Goal: Task Accomplishment & Management: Complete application form

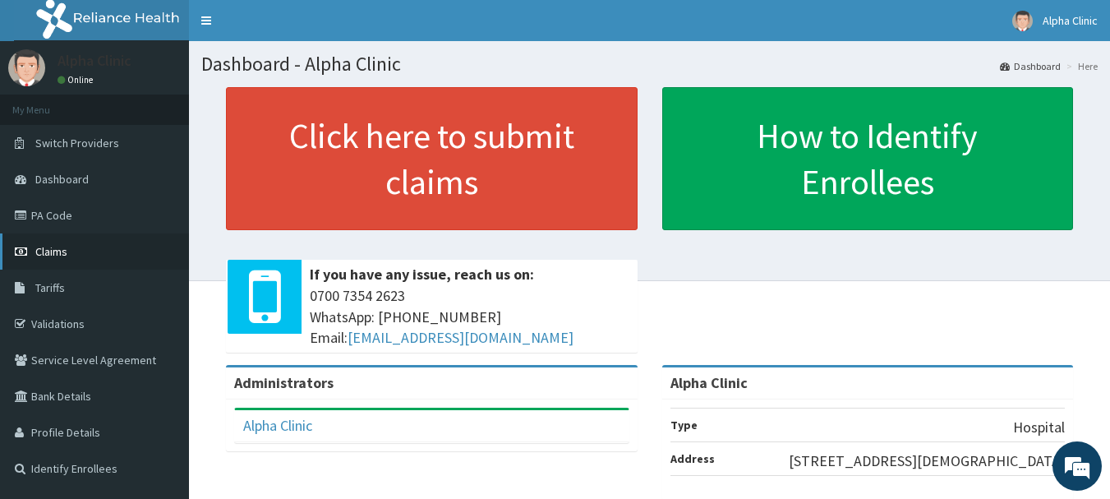
click at [70, 246] on link "Claims" at bounding box center [94, 251] width 189 height 36
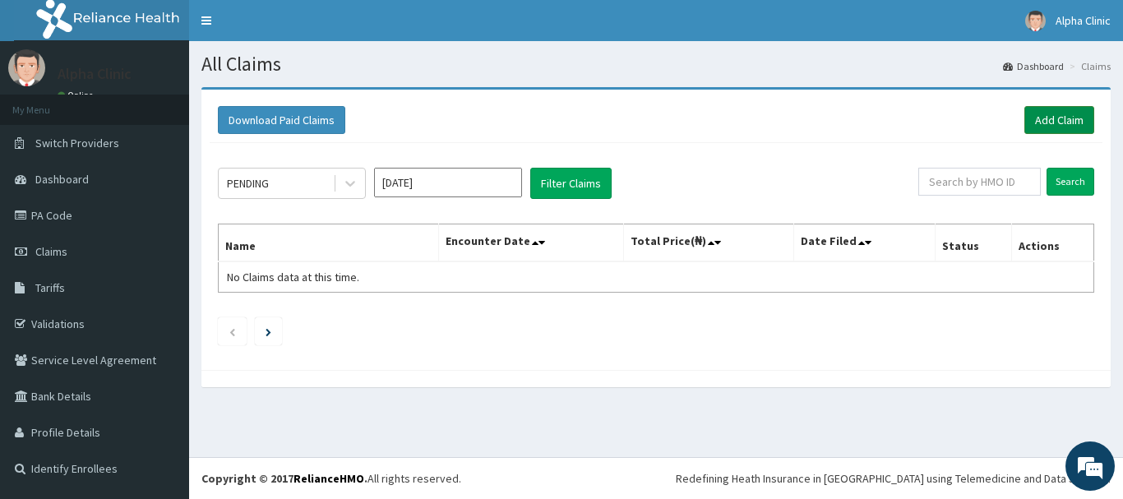
click at [1063, 113] on link "Add Claim" at bounding box center [1059, 120] width 70 height 28
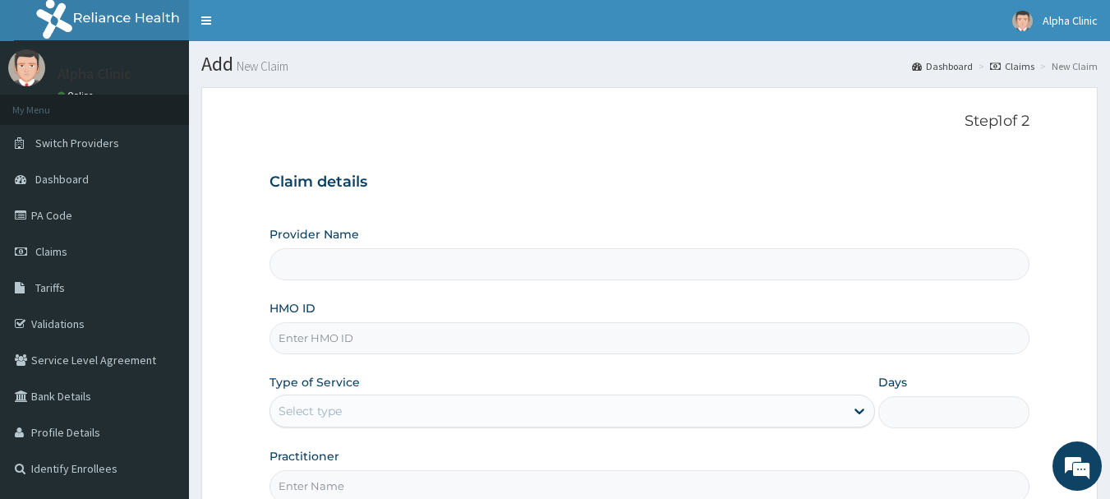
click at [544, 338] on input "HMO ID" at bounding box center [650, 338] width 761 height 32
type input "Alpha Clinic"
type input "Y"
type input "TPW/10194/D"
click at [441, 400] on div "Select type" at bounding box center [557, 411] width 574 height 26
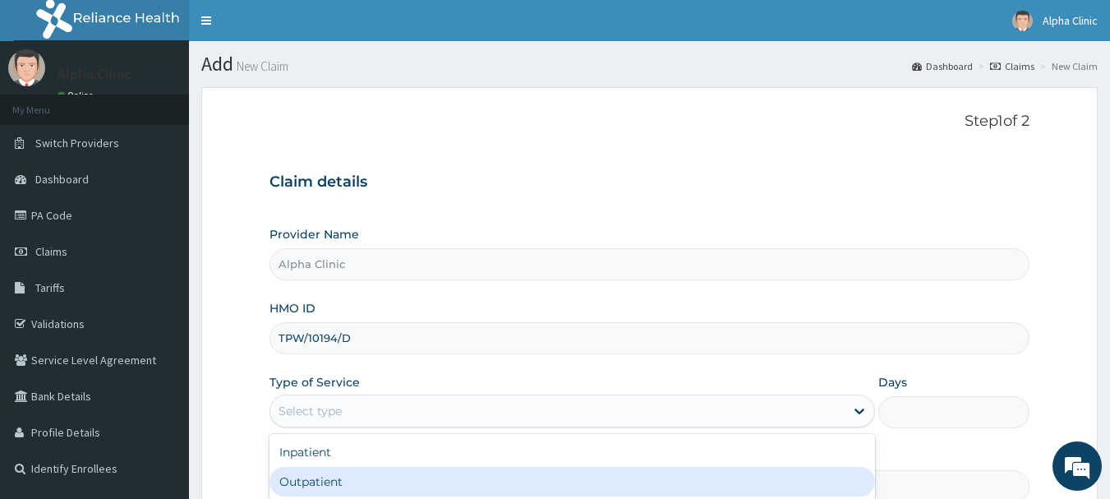
click at [305, 481] on div "Outpatient" at bounding box center [573, 482] width 606 height 30
type input "1"
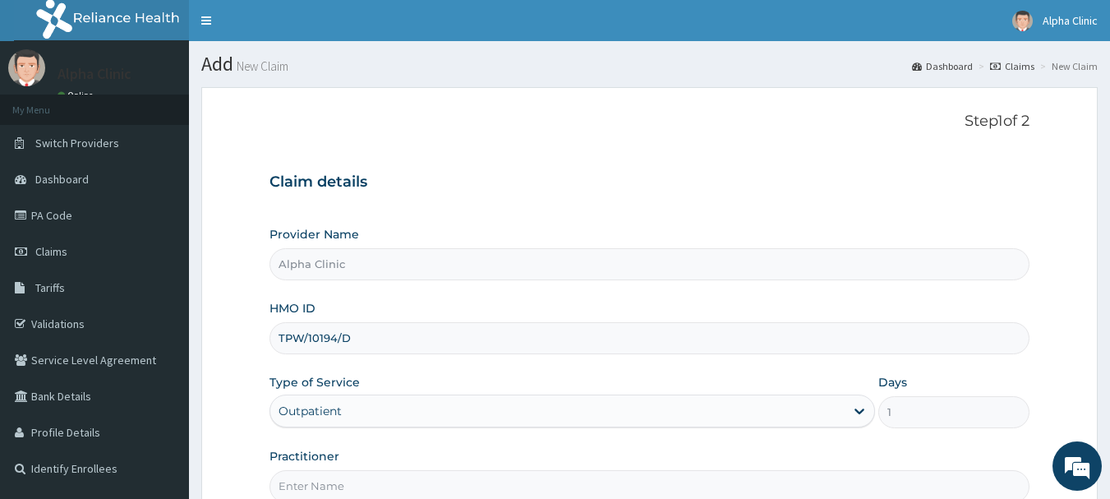
click at [312, 492] on input "Practitioner" at bounding box center [650, 486] width 761 height 32
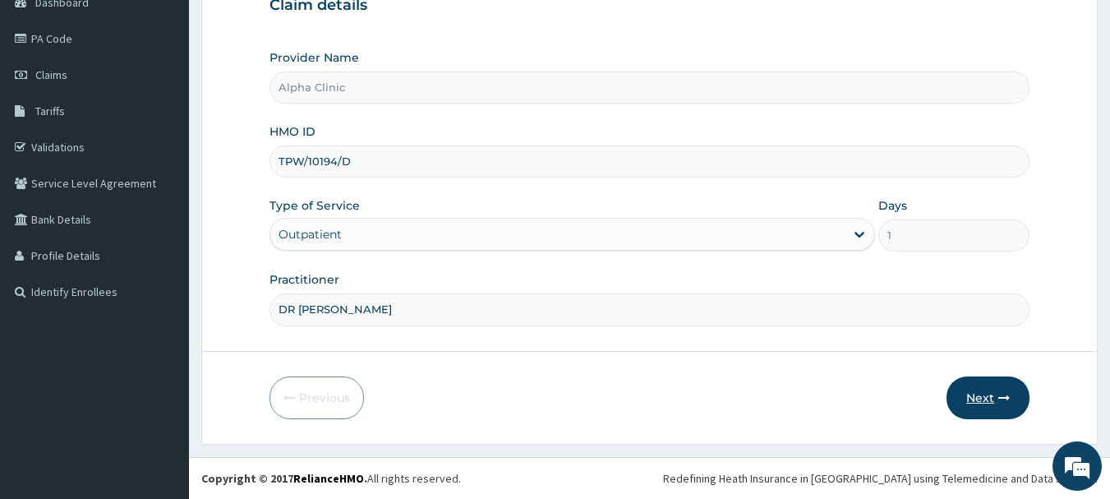
type input "DR T O ODUWOLE"
click at [975, 391] on button "Next" at bounding box center [988, 397] width 83 height 43
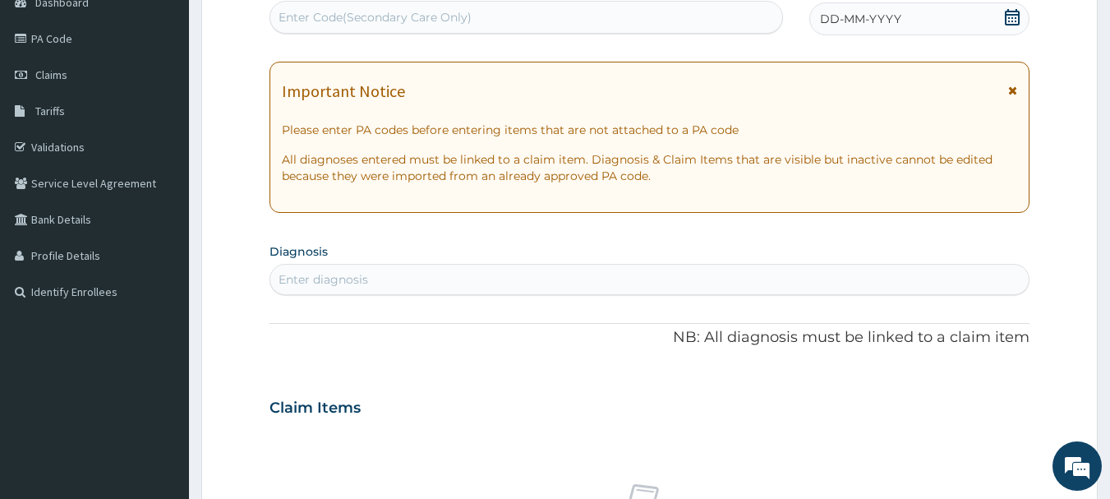
click at [1010, 14] on icon at bounding box center [1012, 17] width 15 height 16
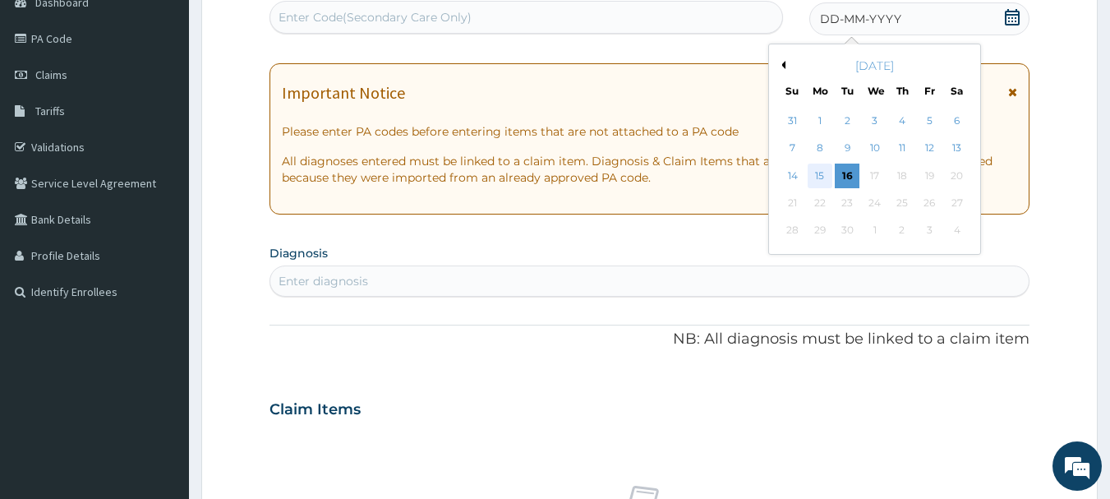
click at [815, 173] on div "15" at bounding box center [820, 176] width 25 height 25
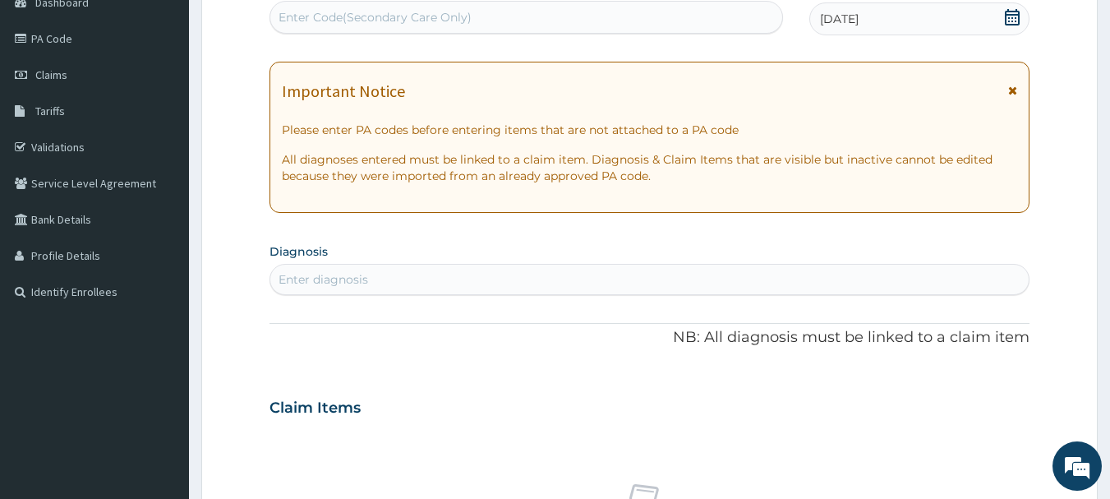
click at [566, 274] on div "Enter diagnosis" at bounding box center [649, 279] width 759 height 26
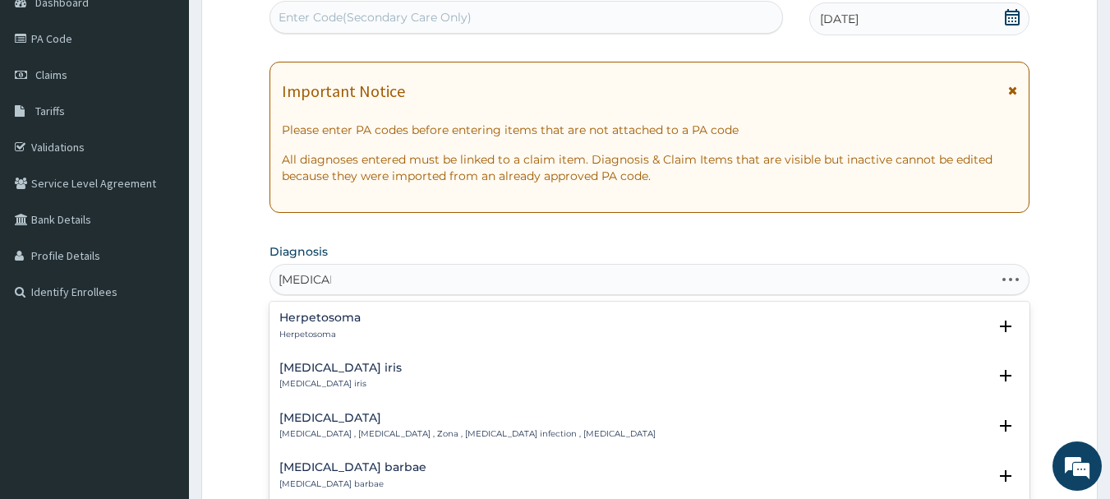
type input "HERPES L"
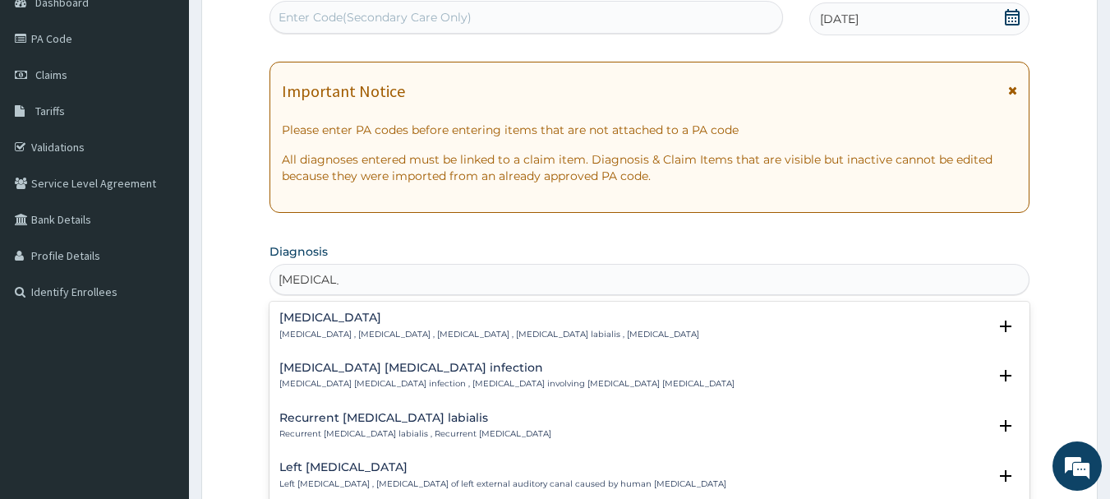
click at [524, 329] on p "Herpes labialis , Cold sores , Fever blister , Herpes simplex labialis , Cold s…" at bounding box center [489, 335] width 420 height 12
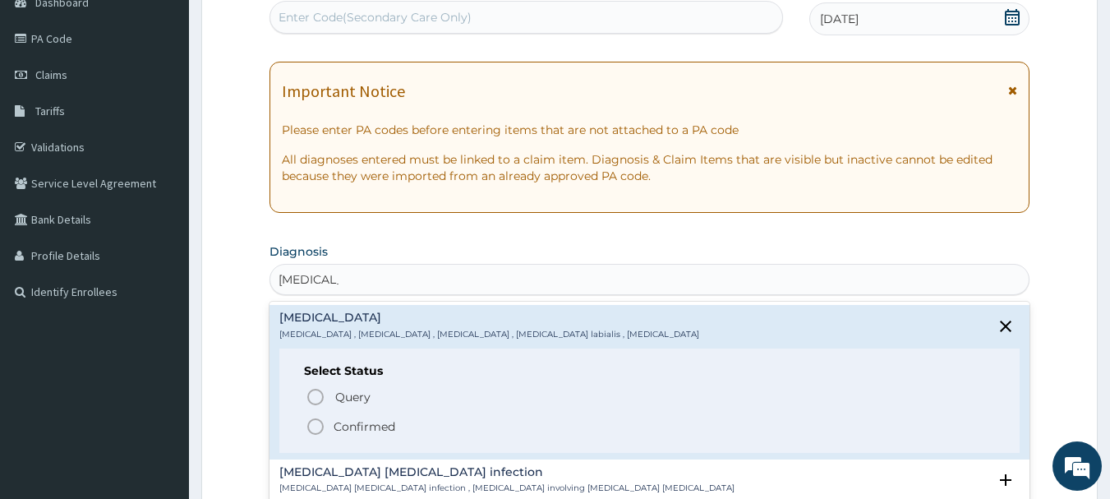
click at [319, 427] on icon "status option filled" at bounding box center [316, 427] width 20 height 20
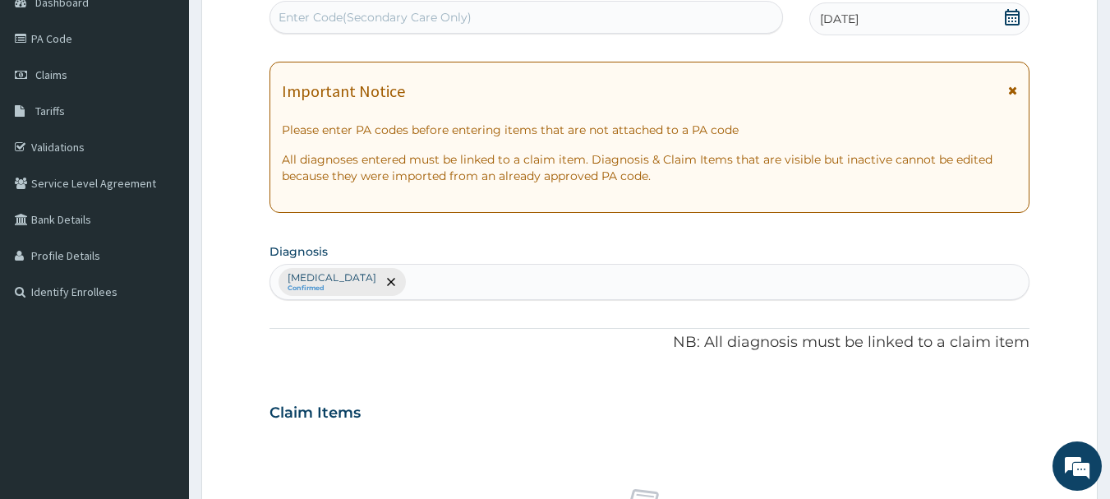
click at [434, 337] on p "NB: All diagnosis must be linked to a claim item" at bounding box center [650, 342] width 761 height 21
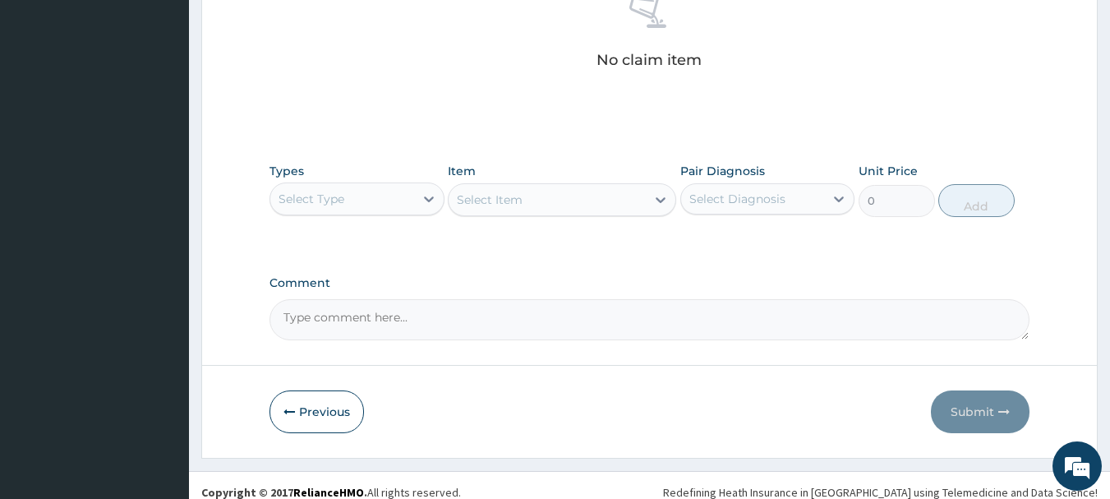
scroll to position [686, 0]
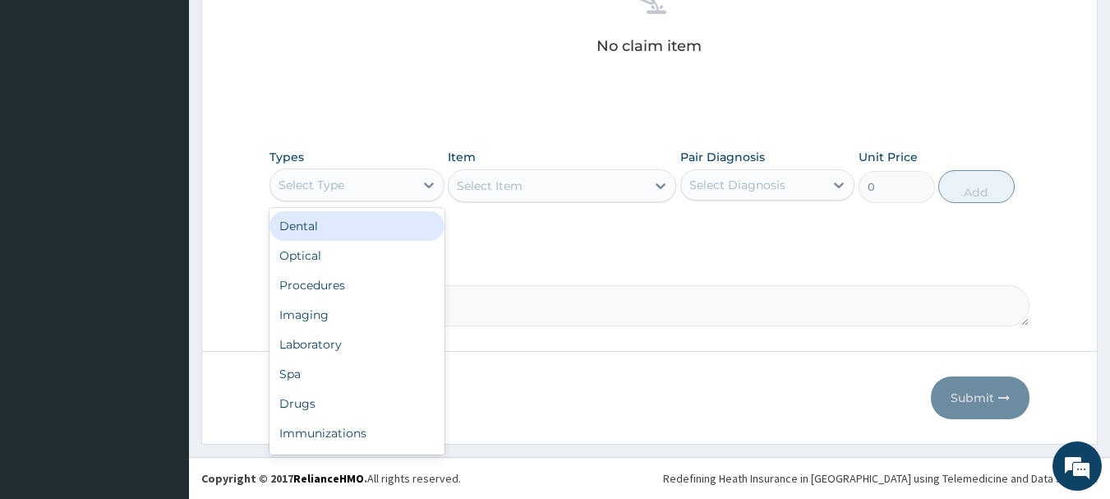
click at [364, 183] on div "Select Type" at bounding box center [342, 185] width 144 height 26
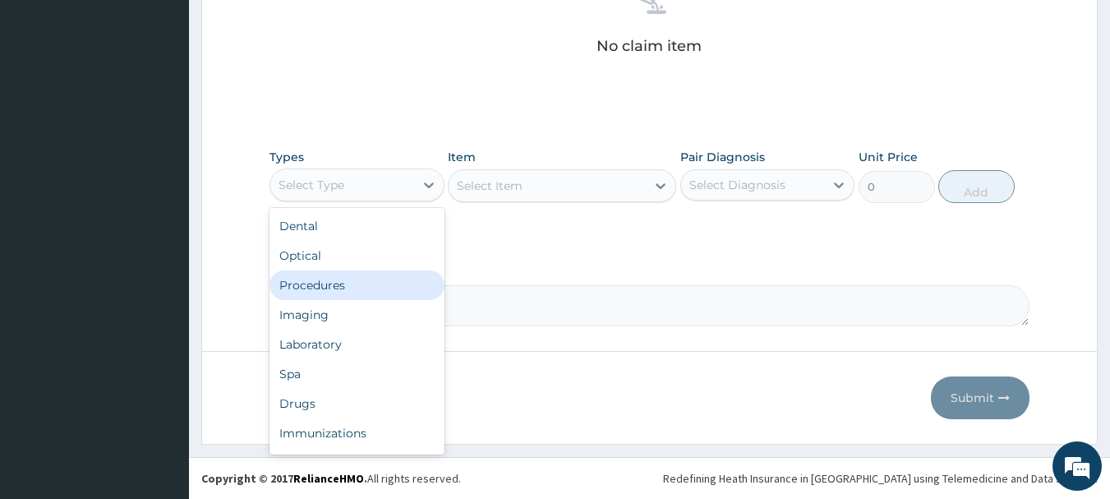
click at [342, 282] on div "Procedures" at bounding box center [357, 285] width 175 height 30
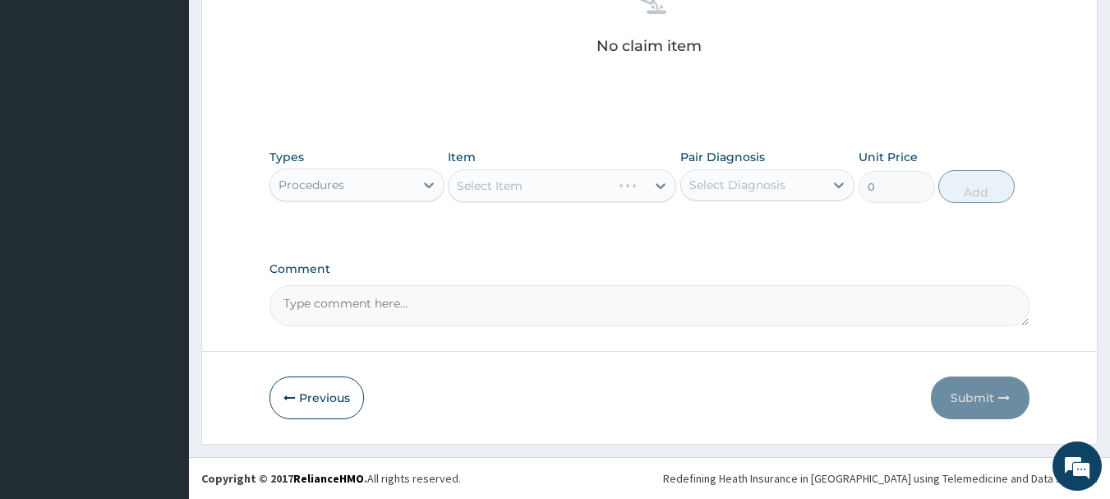
click at [530, 180] on div "Select Item" at bounding box center [562, 185] width 228 height 33
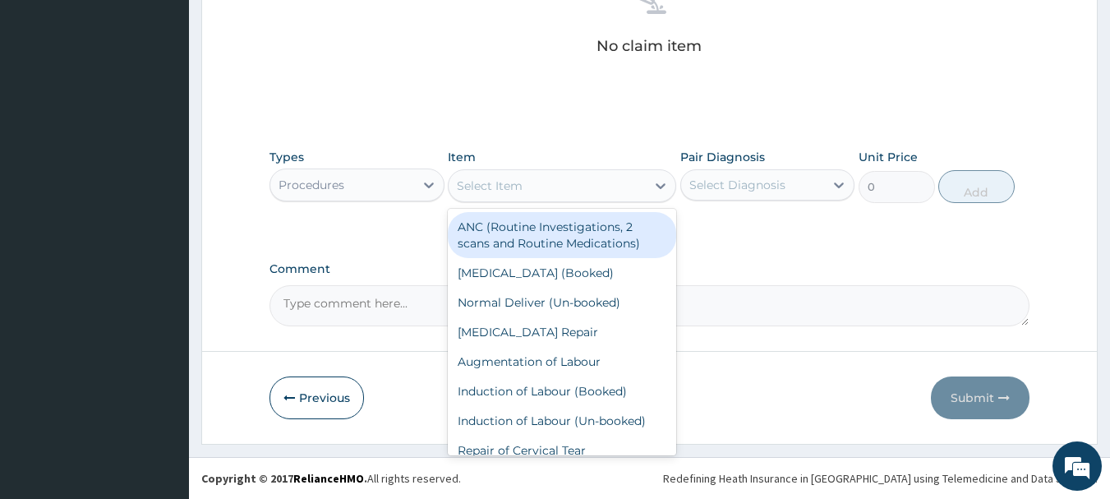
click at [528, 185] on div "Select Item" at bounding box center [547, 186] width 197 height 26
type input "CO"
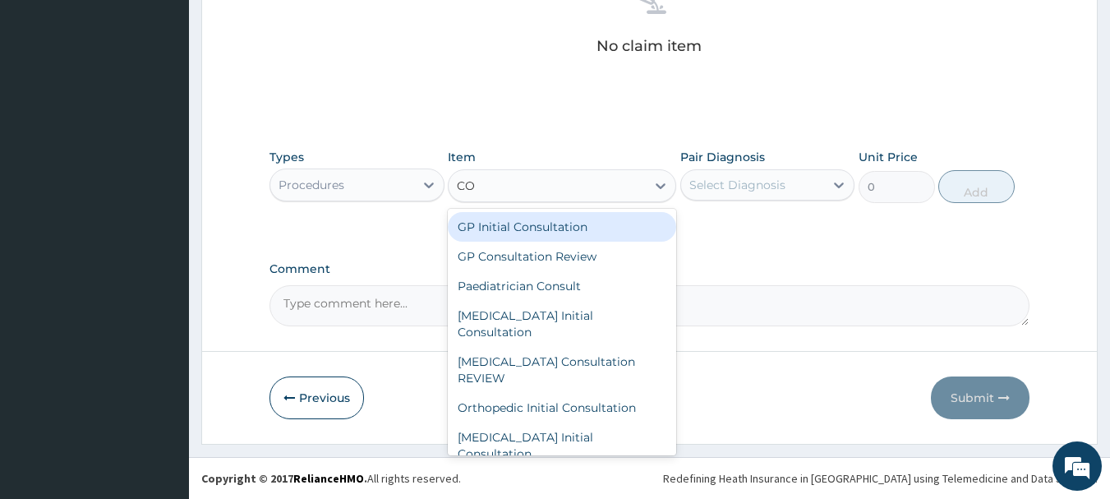
click at [534, 226] on div "GP Initial Consultation" at bounding box center [562, 227] width 228 height 30
type input "2500"
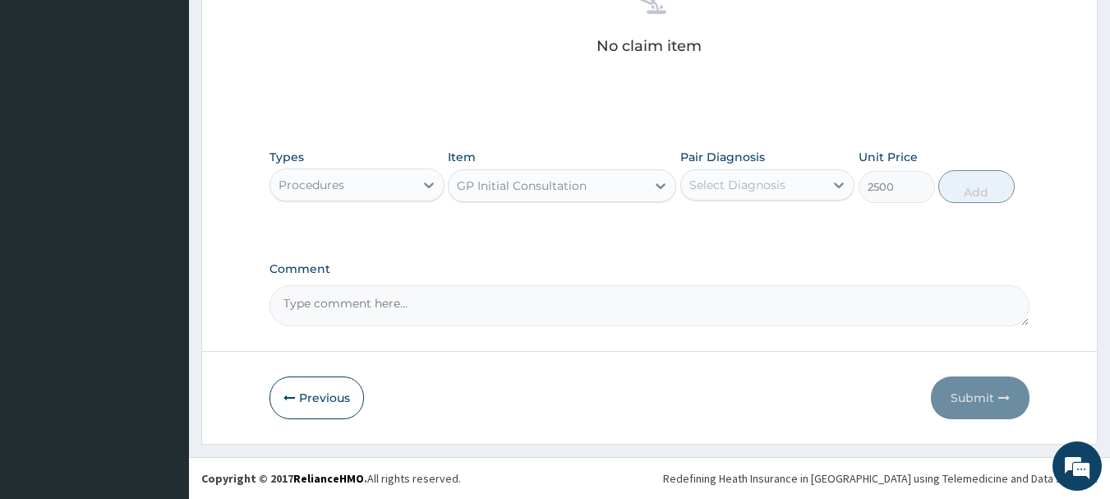
click at [773, 185] on div "Select Diagnosis" at bounding box center [738, 185] width 96 height 16
click at [773, 226] on label "Herpes labialis" at bounding box center [759, 225] width 102 height 16
checkbox input "true"
click at [966, 184] on button "Add" at bounding box center [977, 186] width 76 height 33
type input "0"
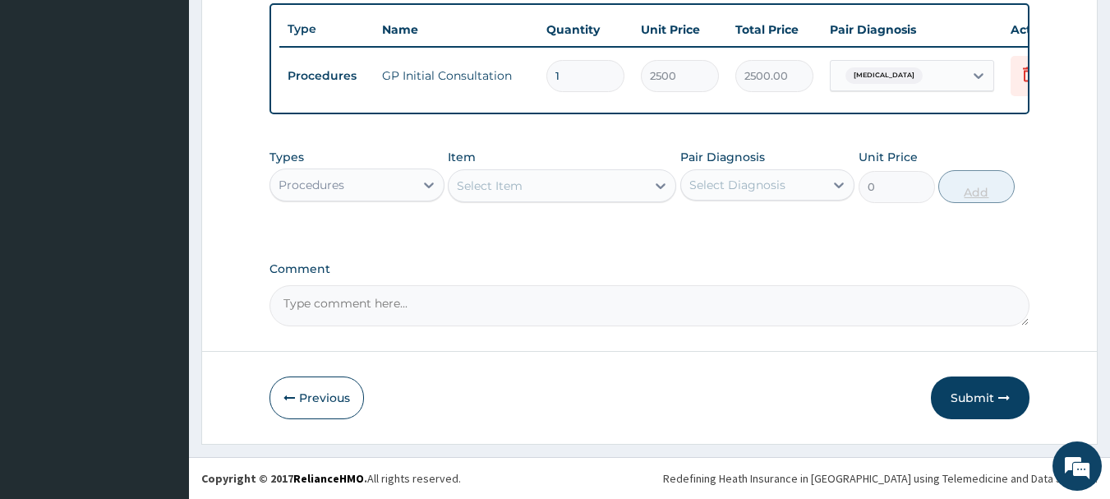
scroll to position [620, 0]
click at [404, 183] on div "Procedures" at bounding box center [342, 185] width 144 height 26
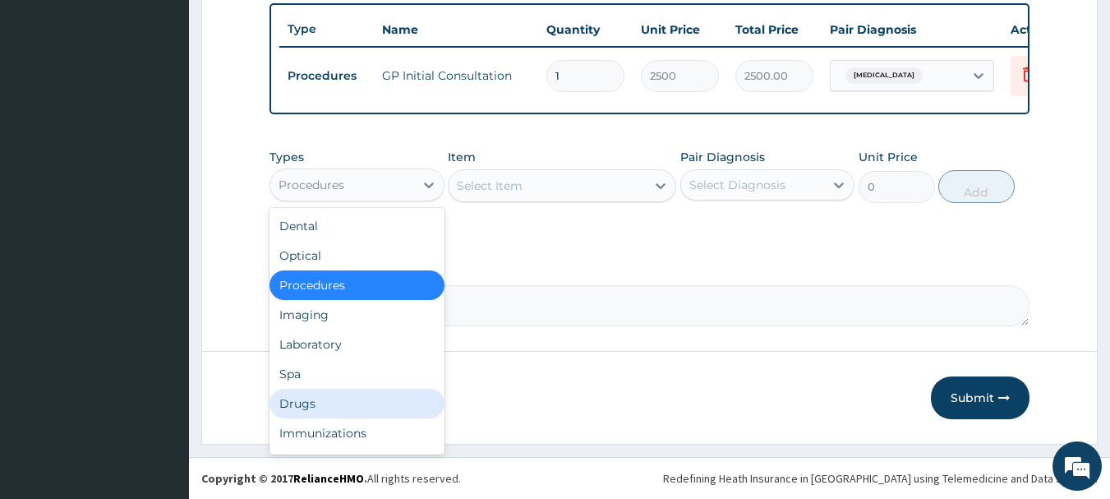
click at [281, 398] on div "Drugs" at bounding box center [357, 404] width 175 height 30
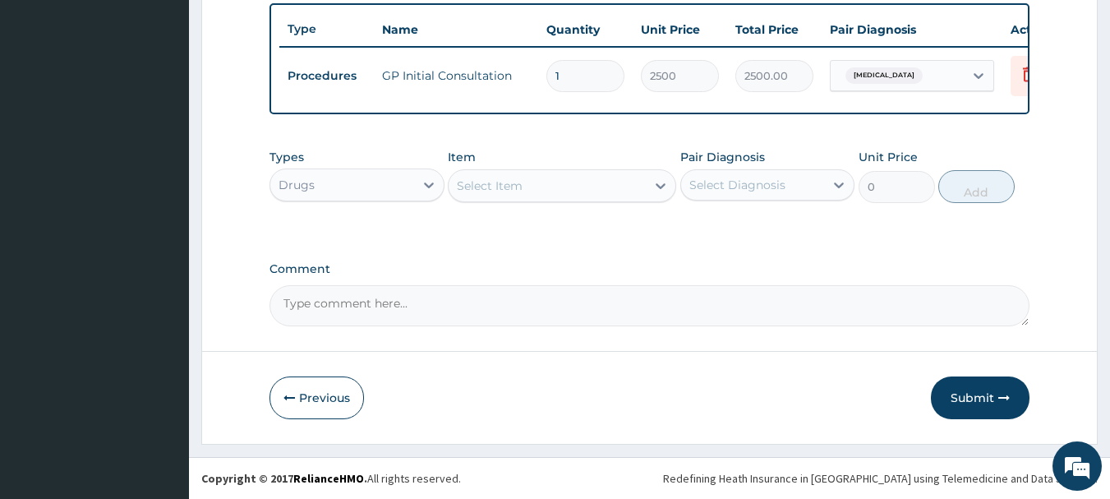
click at [560, 187] on div "Select Item" at bounding box center [547, 186] width 197 height 26
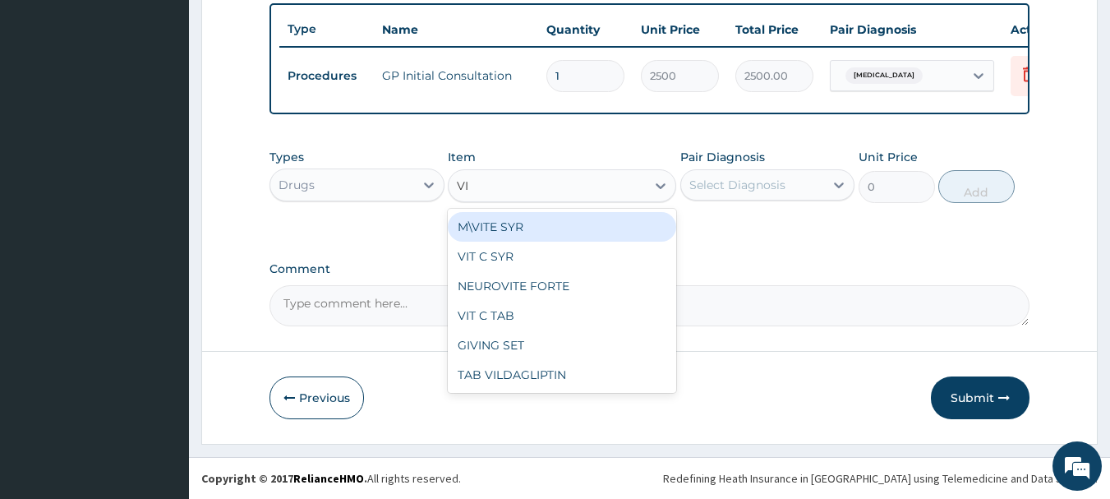
type input "VIT"
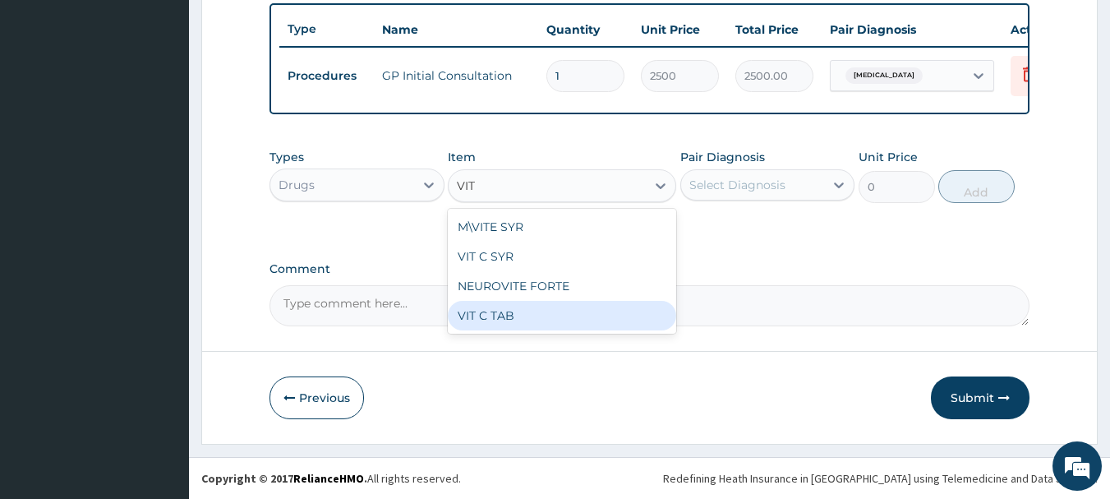
click at [565, 311] on div "VIT C TAB" at bounding box center [562, 316] width 228 height 30
type input "50"
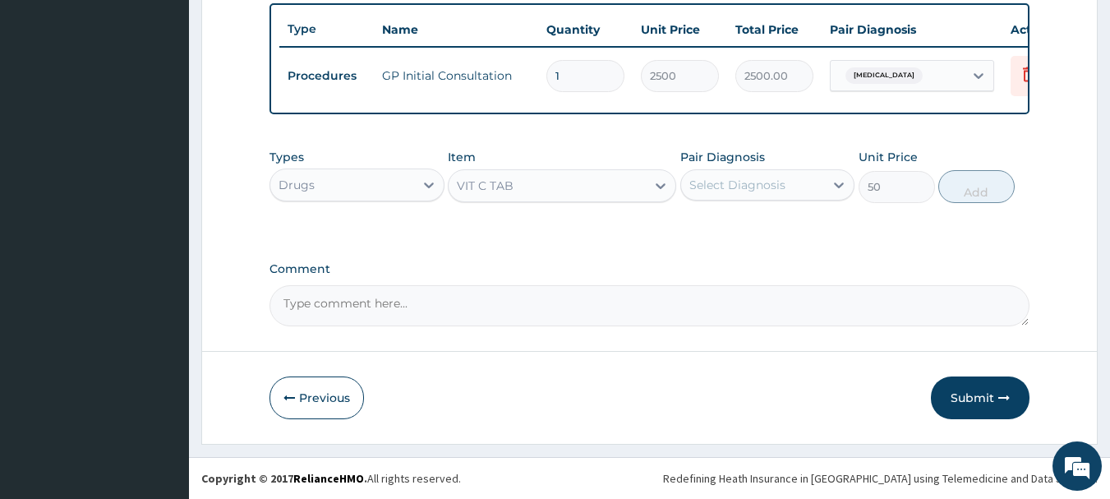
click at [722, 179] on div "Select Diagnosis" at bounding box center [738, 185] width 96 height 16
click at [717, 220] on label "Herpes labialis" at bounding box center [759, 225] width 102 height 16
checkbox input "true"
click at [965, 183] on button "Add" at bounding box center [977, 186] width 76 height 33
type input "0"
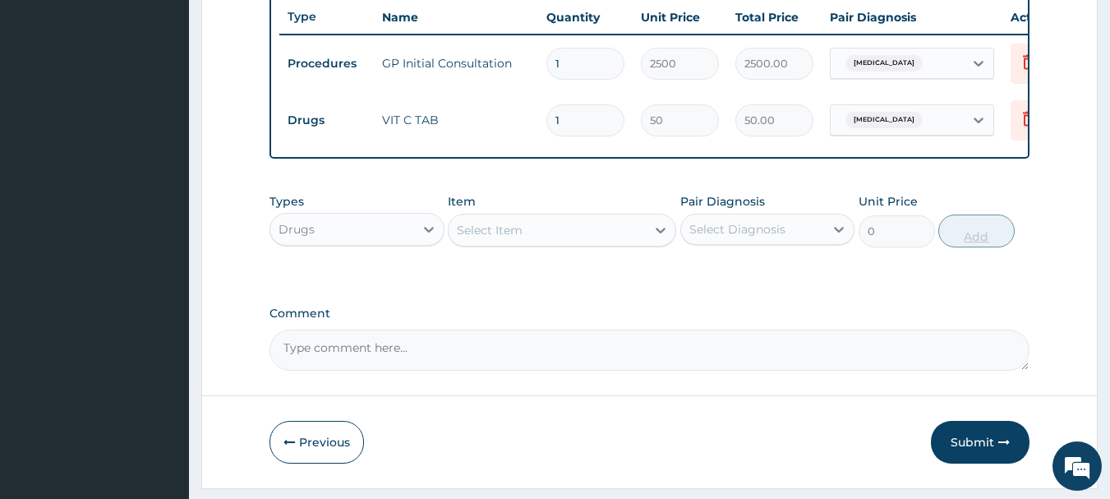
type input "15"
type input "750.00"
type input "15"
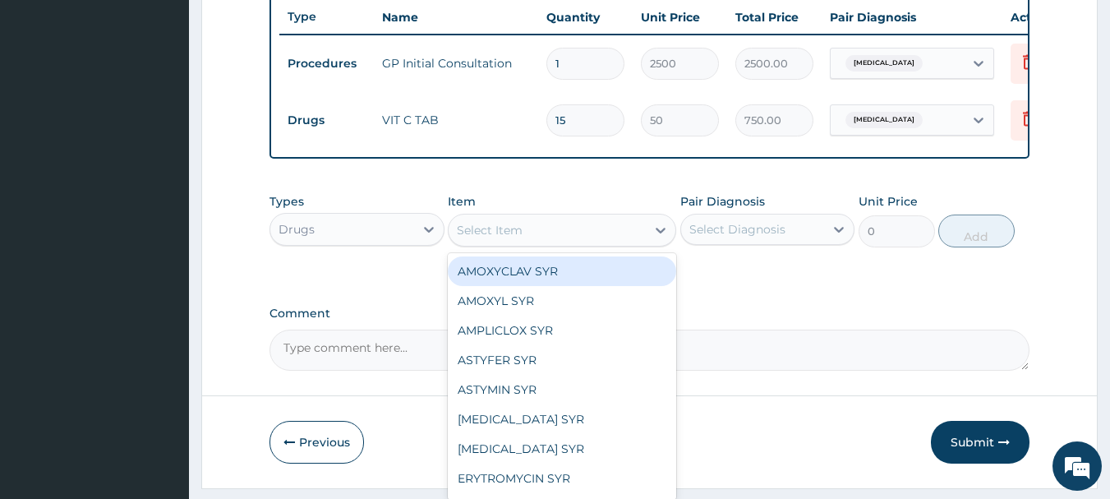
click at [608, 243] on div "Select Item" at bounding box center [547, 230] width 197 height 26
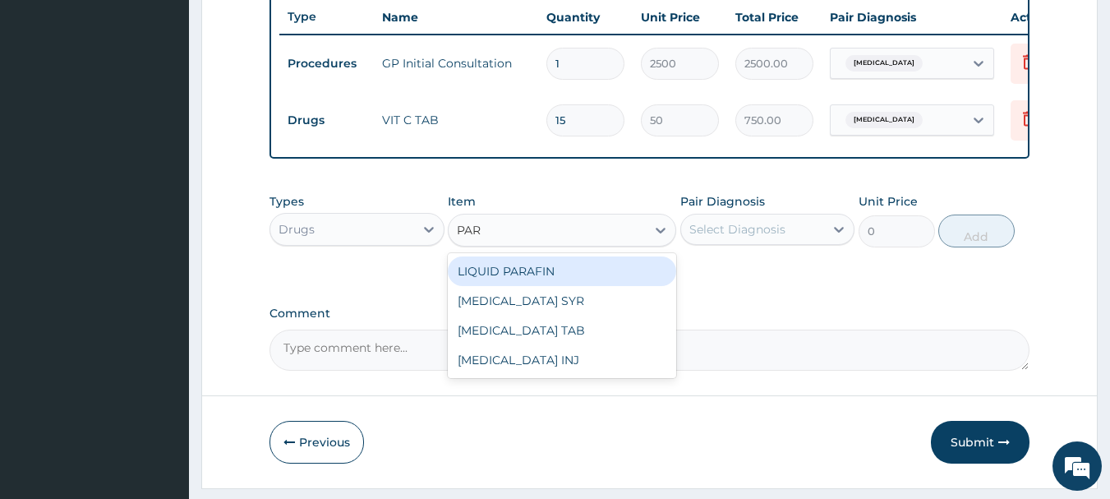
type input "PARA"
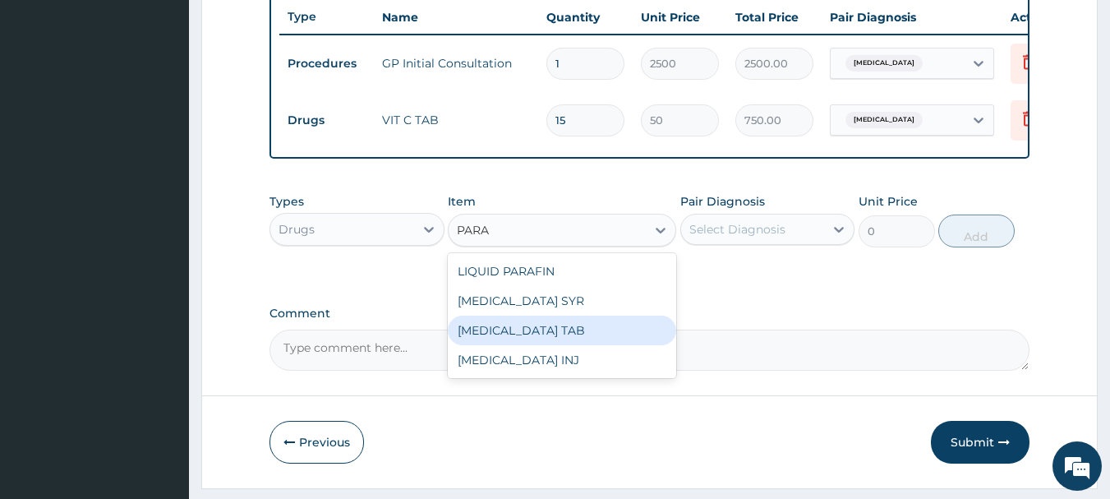
click at [564, 339] on div "PARACETAMOL TAB" at bounding box center [562, 331] width 228 height 30
type input "70"
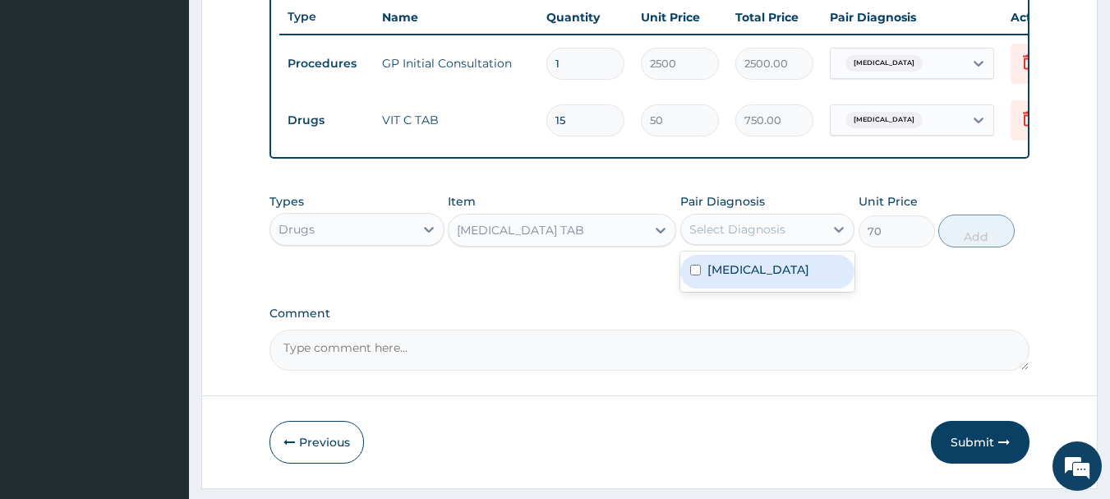
click at [751, 235] on div "Select Diagnosis" at bounding box center [738, 229] width 96 height 16
click at [742, 278] on label "Herpes labialis" at bounding box center [759, 269] width 102 height 16
checkbox input "true"
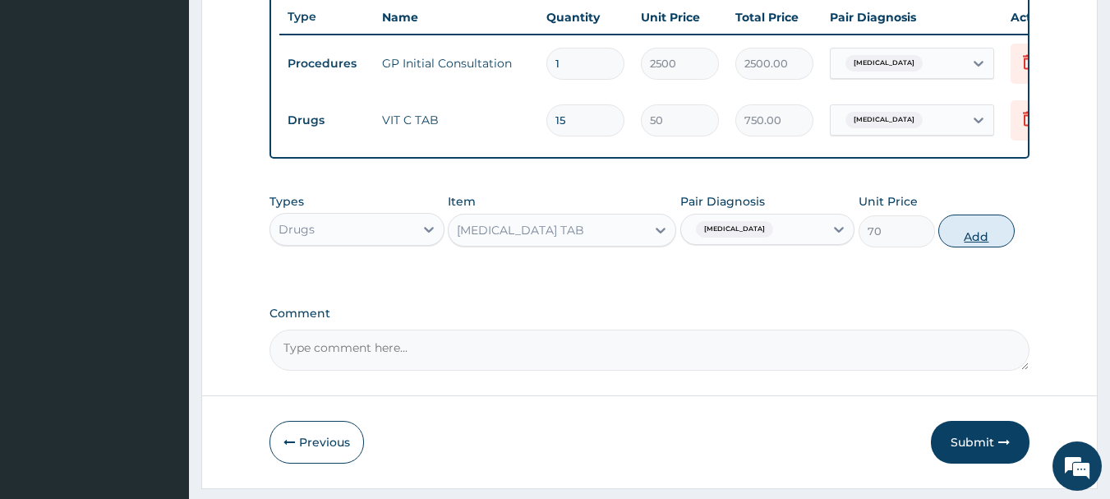
click at [964, 238] on button "Add" at bounding box center [977, 231] width 76 height 33
type input "0"
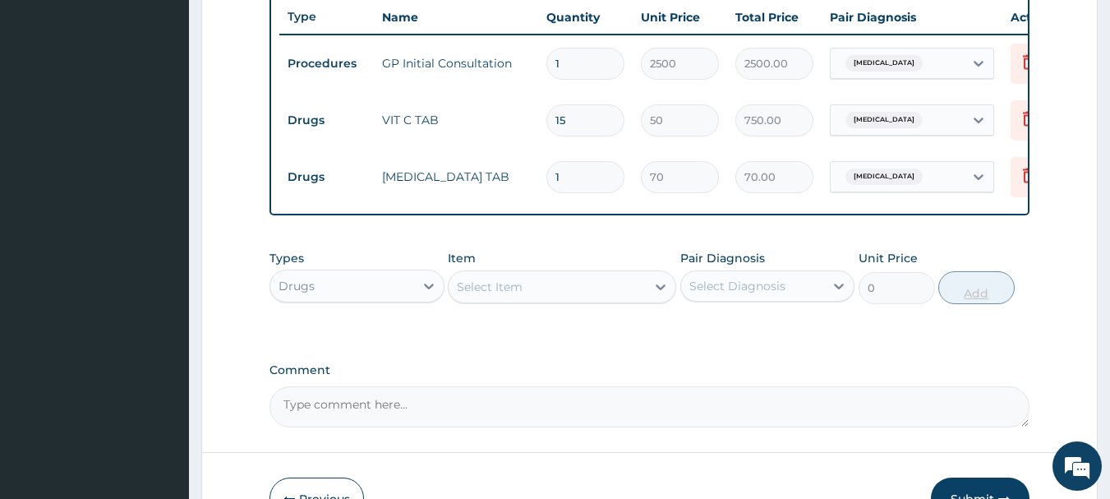
type input "18"
type input "1260.00"
type input "18"
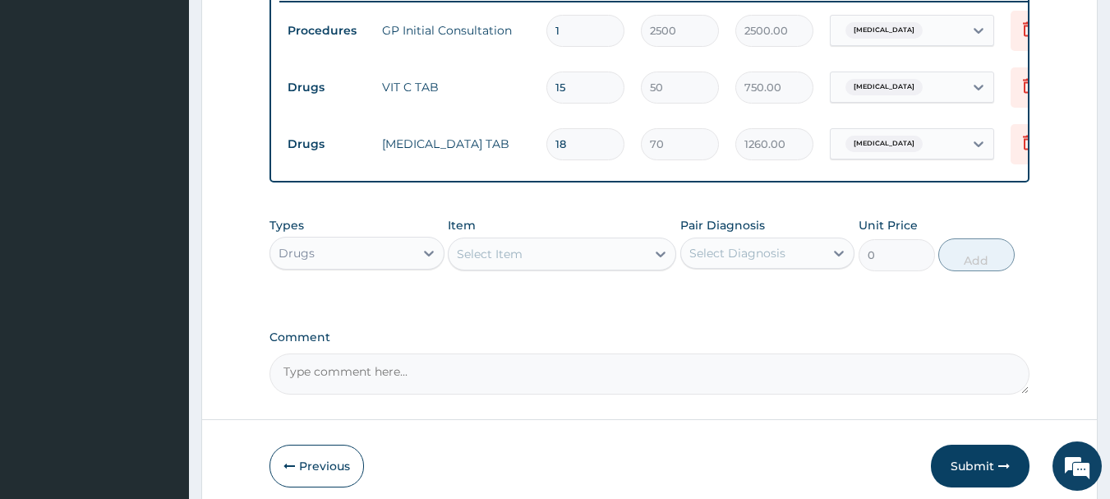
scroll to position [734, 0]
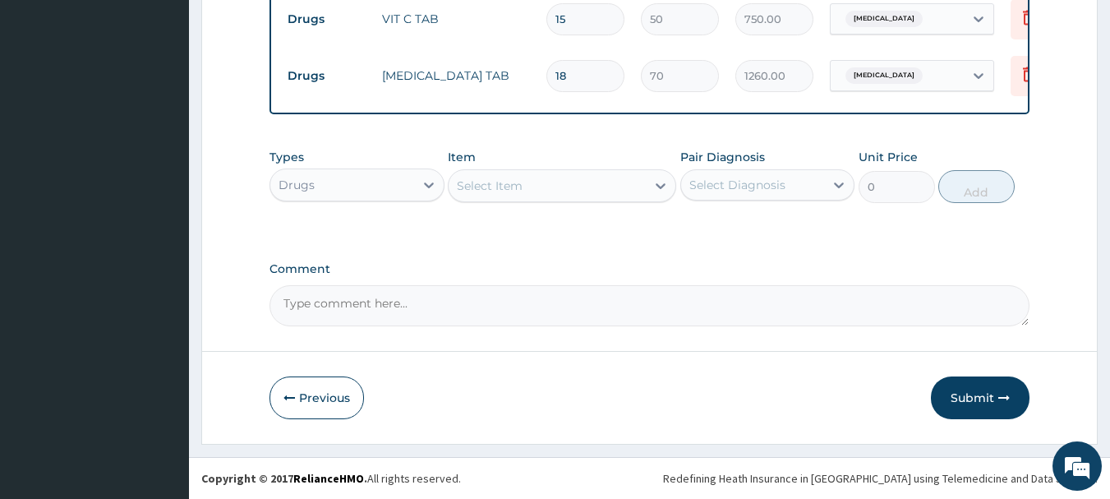
click at [838, 303] on textarea "Comment" at bounding box center [650, 305] width 761 height 41
type textarea "ACYCLOVIR CREAM AT 3,000 NAIRA"
click at [995, 391] on button "Submit" at bounding box center [980, 397] width 99 height 43
